Goal: Information Seeking & Learning: Check status

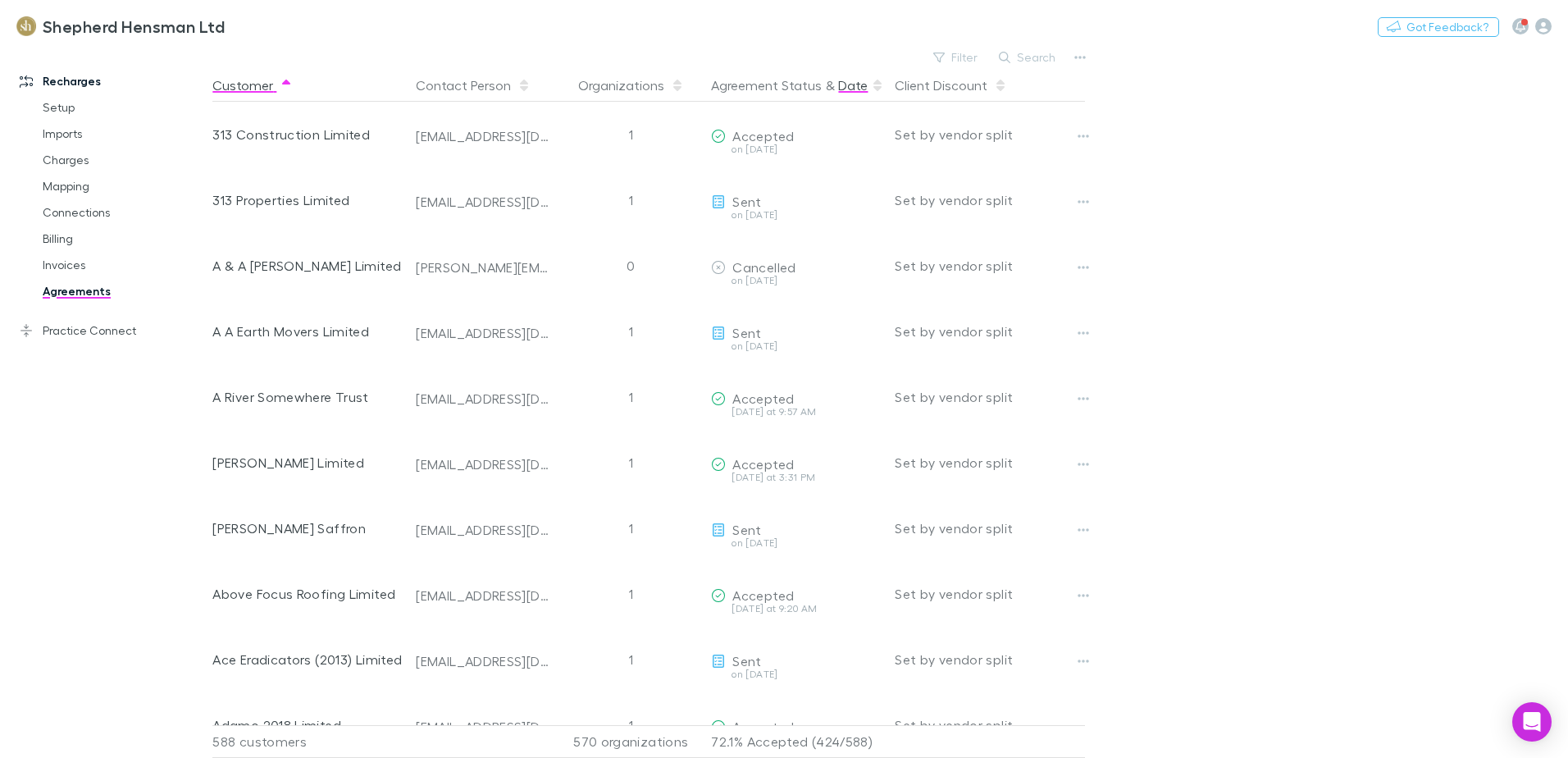
click at [848, 84] on button "Date" at bounding box center [852, 85] width 30 height 32
click at [853, 87] on button "Date" at bounding box center [852, 85] width 30 height 32
click at [1302, 530] on main "Filter Search Customer Contact Person Organizations Agreement Status & Date Cli…" at bounding box center [890, 401] width 1356 height 712
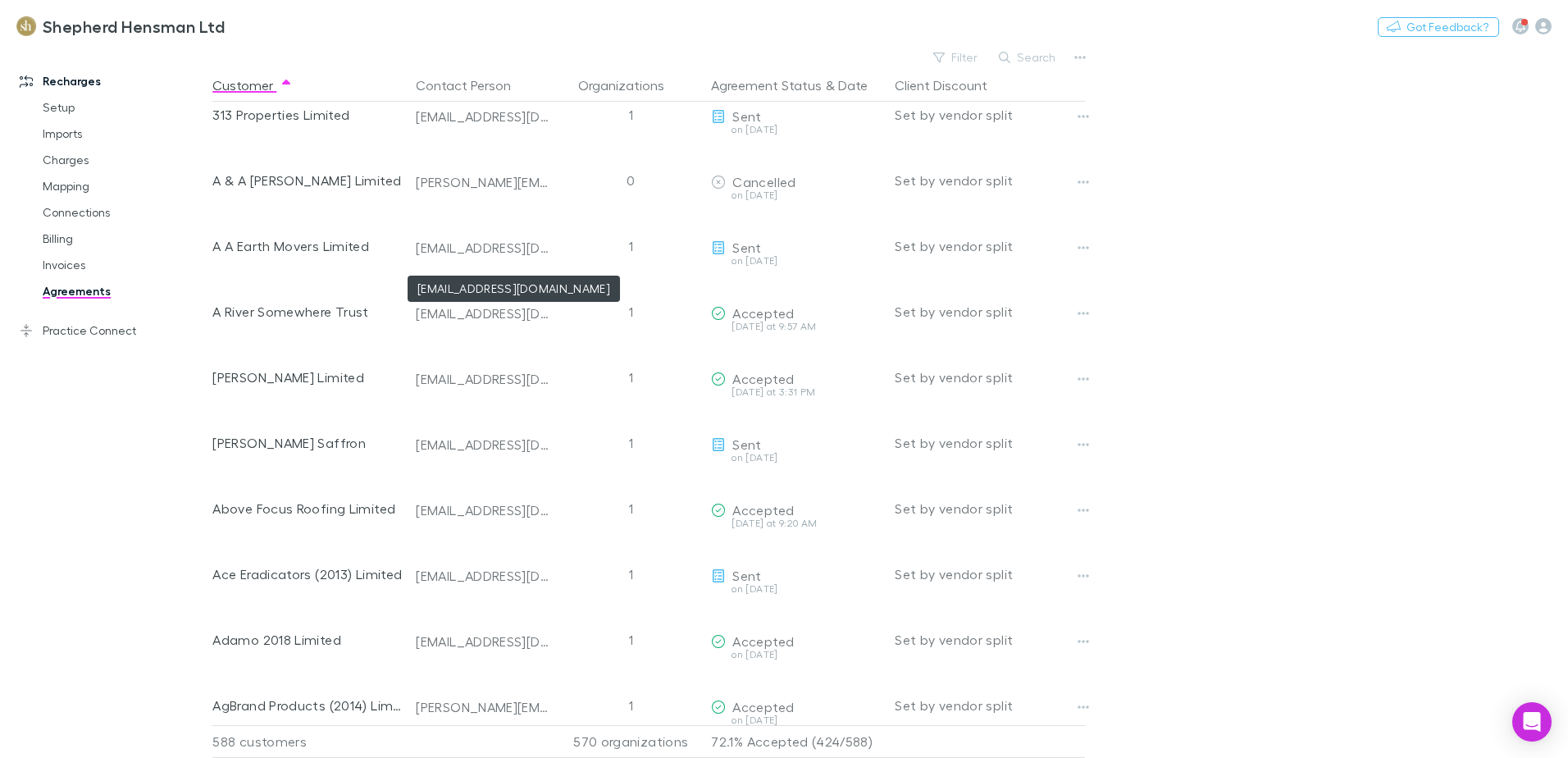
scroll to position [82, 0]
click at [840, 86] on button "Date" at bounding box center [852, 85] width 30 height 32
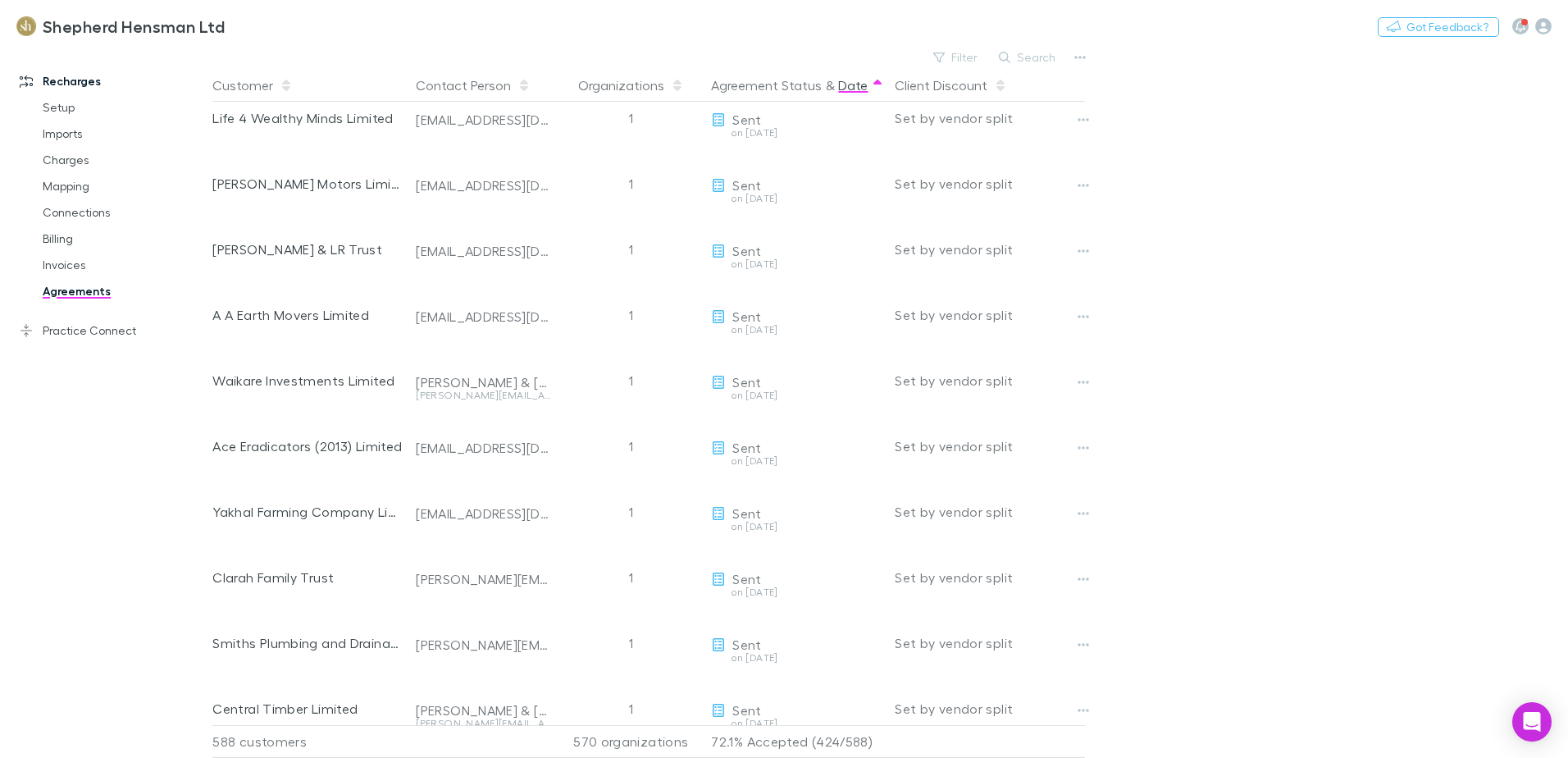
scroll to position [148, 0]
click at [847, 89] on button "Date" at bounding box center [852, 85] width 30 height 32
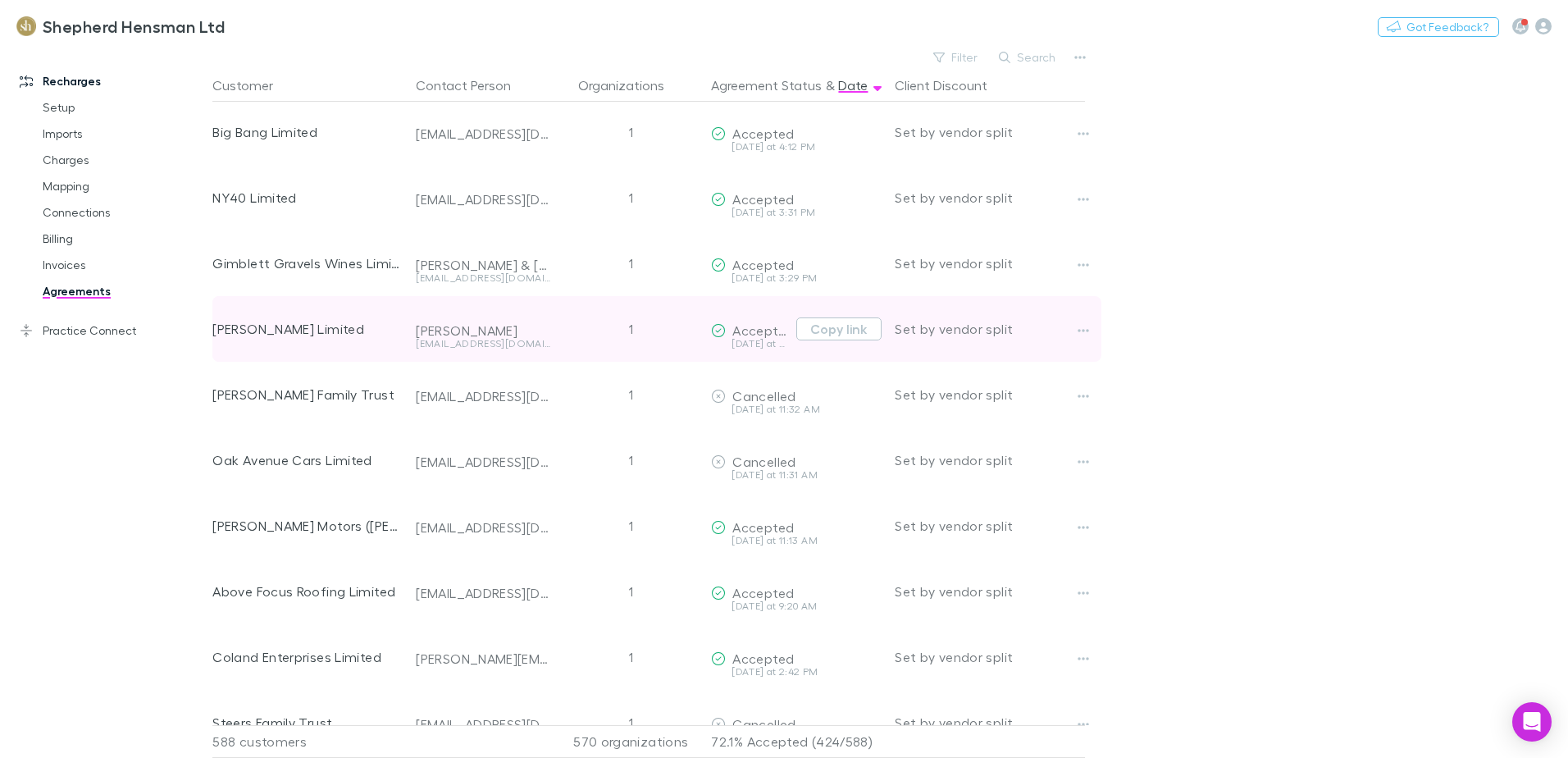
scroll to position [0, 0]
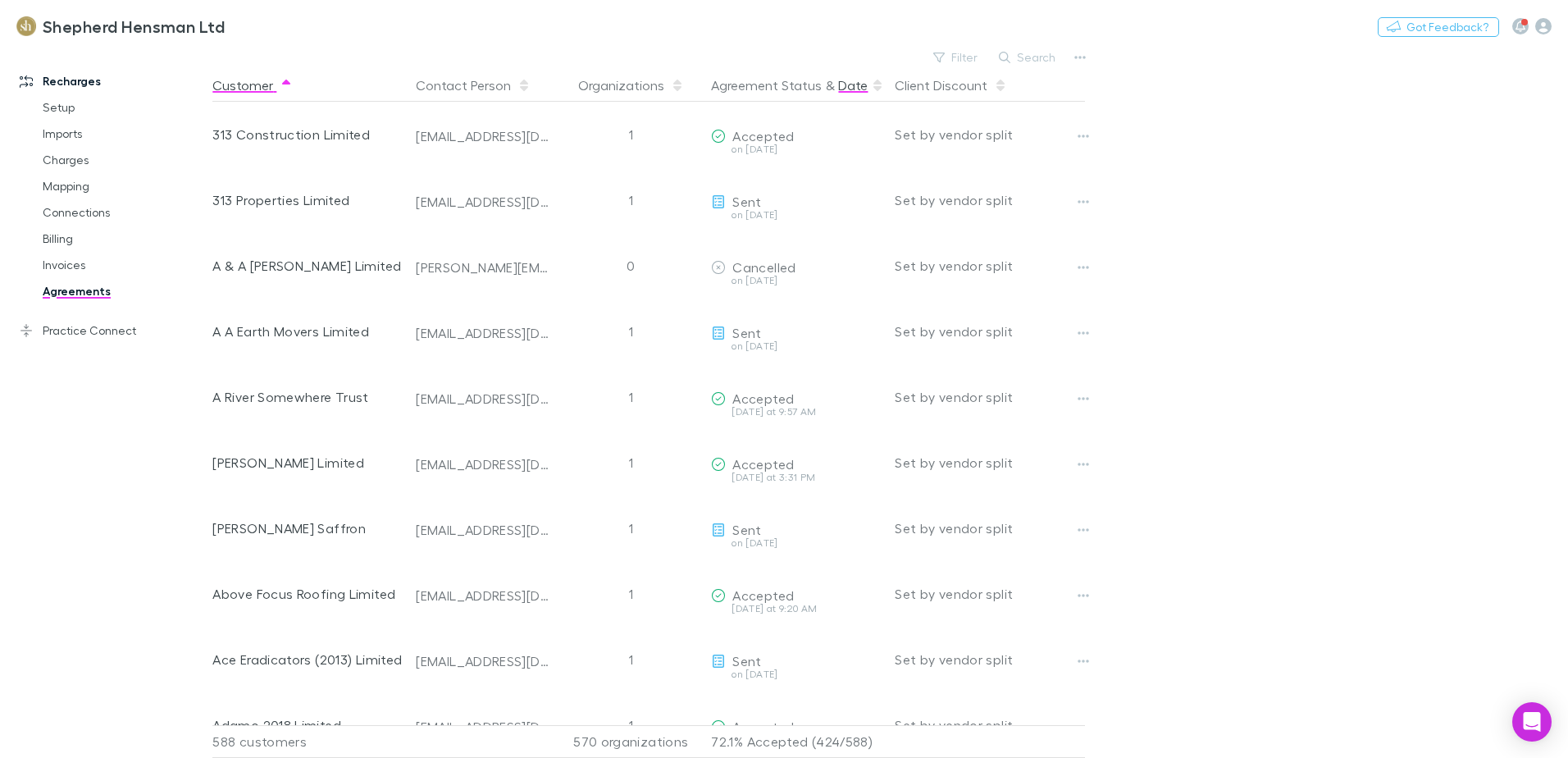
click at [859, 89] on button "Date" at bounding box center [852, 85] width 30 height 32
click at [1019, 52] on button "Search" at bounding box center [1028, 57] width 75 height 20
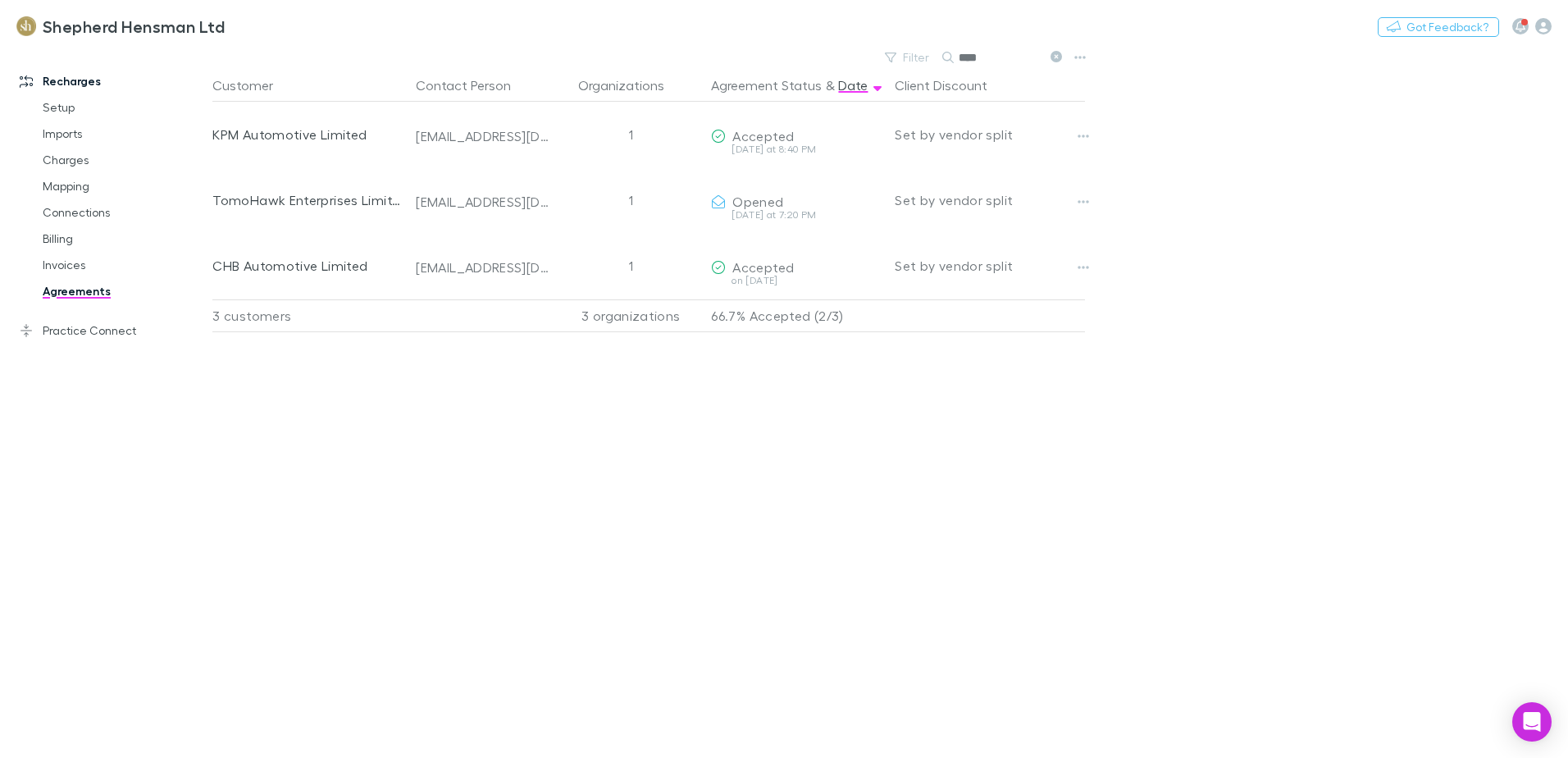
type input "****"
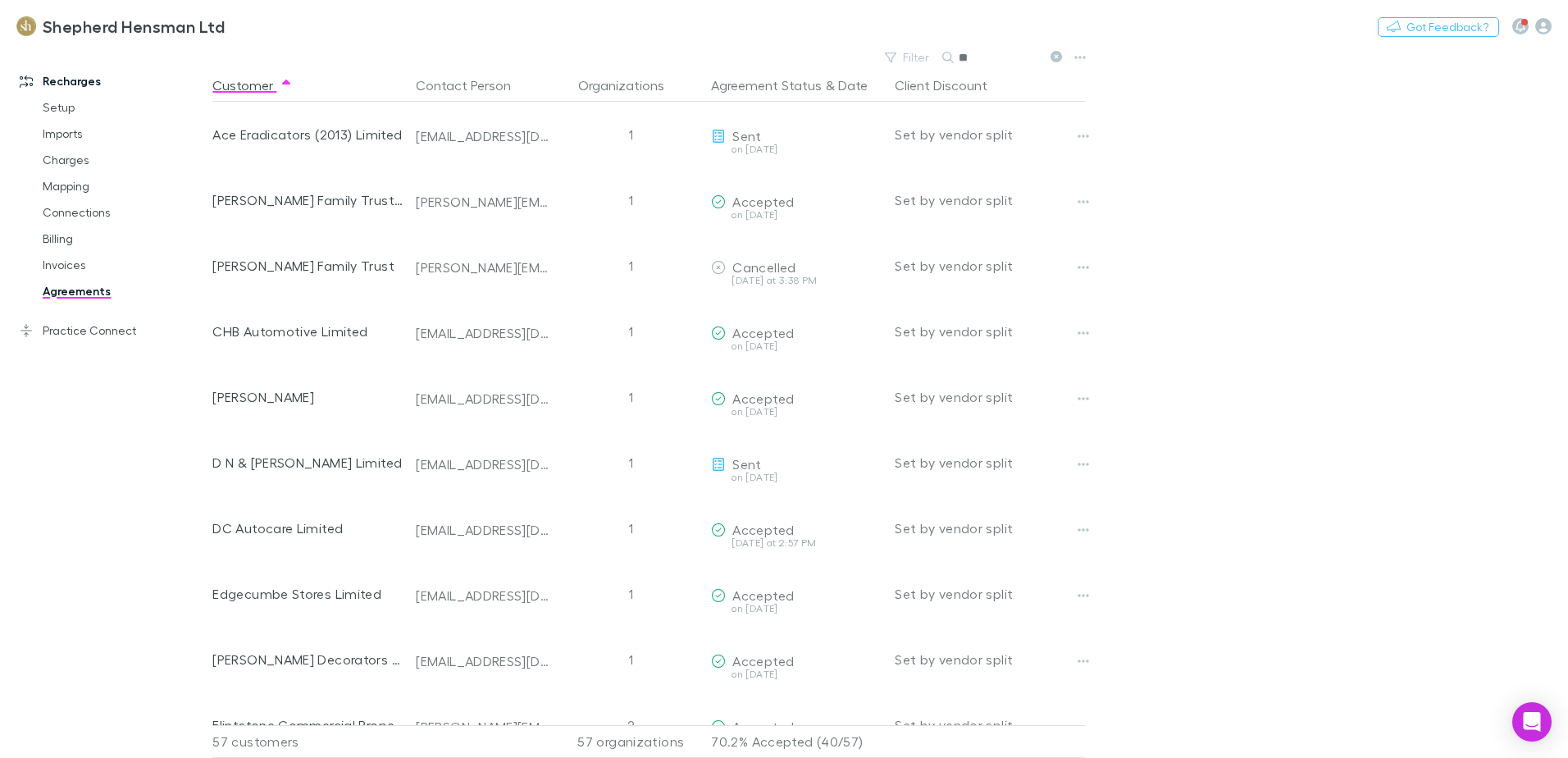
type input "*"
click at [844, 89] on button "Date" at bounding box center [852, 85] width 30 height 32
